Goal: Find specific page/section

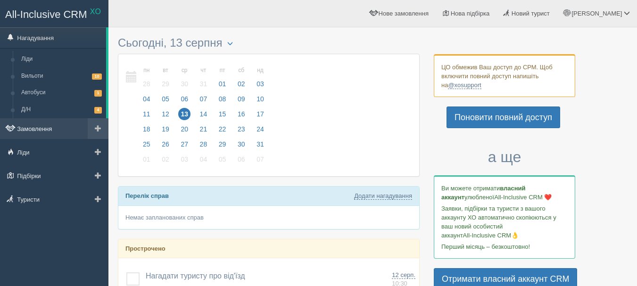
click at [49, 132] on link "Замовлення" at bounding box center [54, 128] width 108 height 21
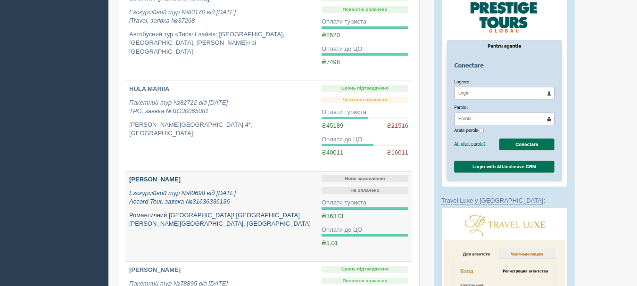
scroll to position [848, 0]
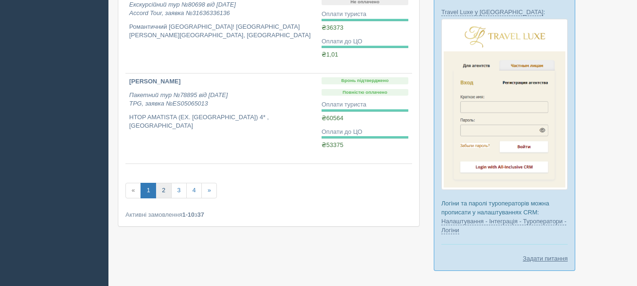
click at [165, 194] on link "2" at bounding box center [164, 191] width 16 height 16
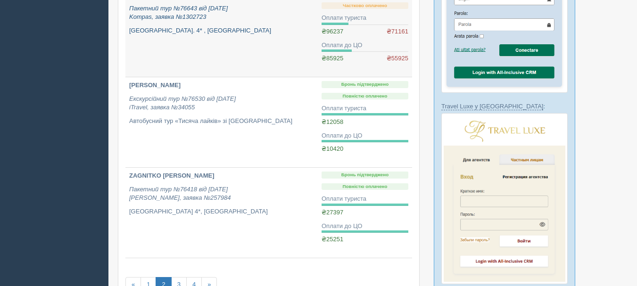
scroll to position [885, 0]
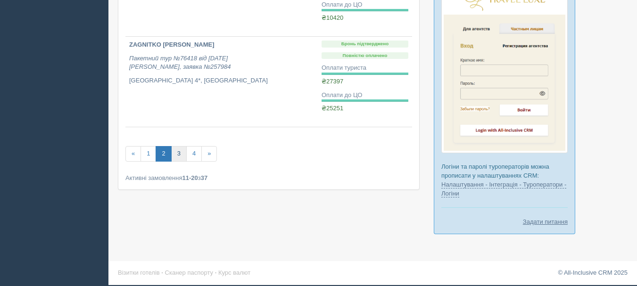
click at [181, 153] on link "3" at bounding box center [179, 154] width 16 height 16
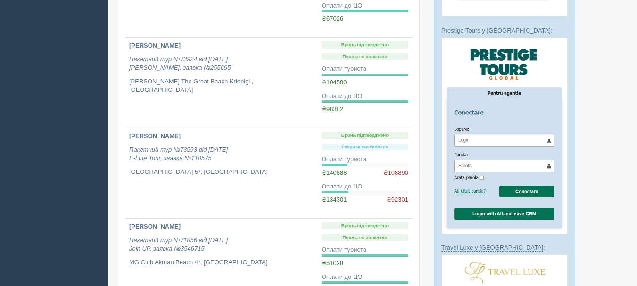
scroll to position [707, 0]
